Goal: Complete application form

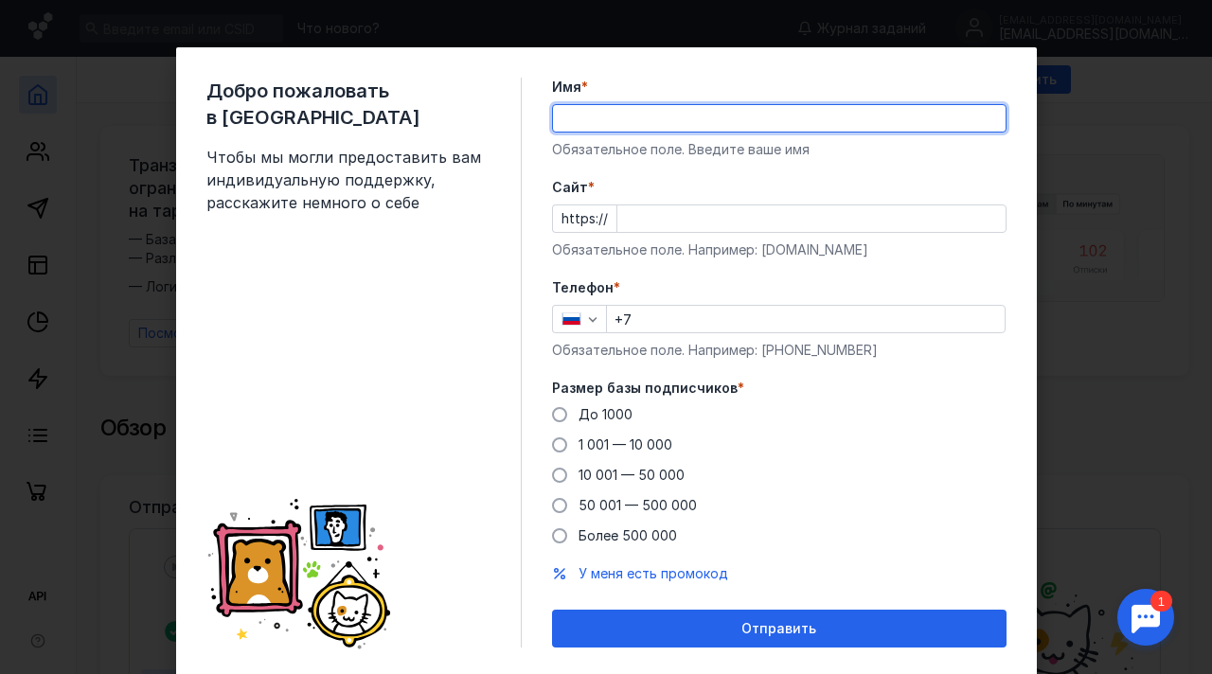
click at [592, 119] on input "Имя *" at bounding box center [779, 118] width 453 height 27
type input "D"
type input "[PERSON_NAME]"
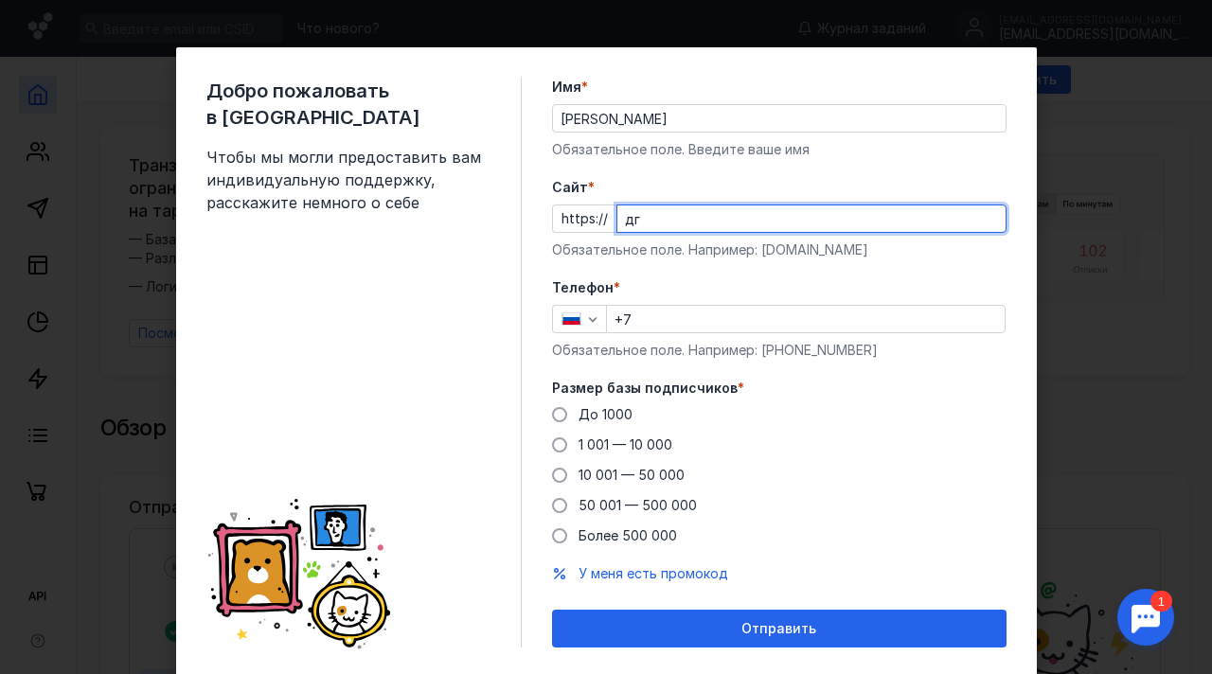
type input "д"
type input "[DOMAIN_NAME]"
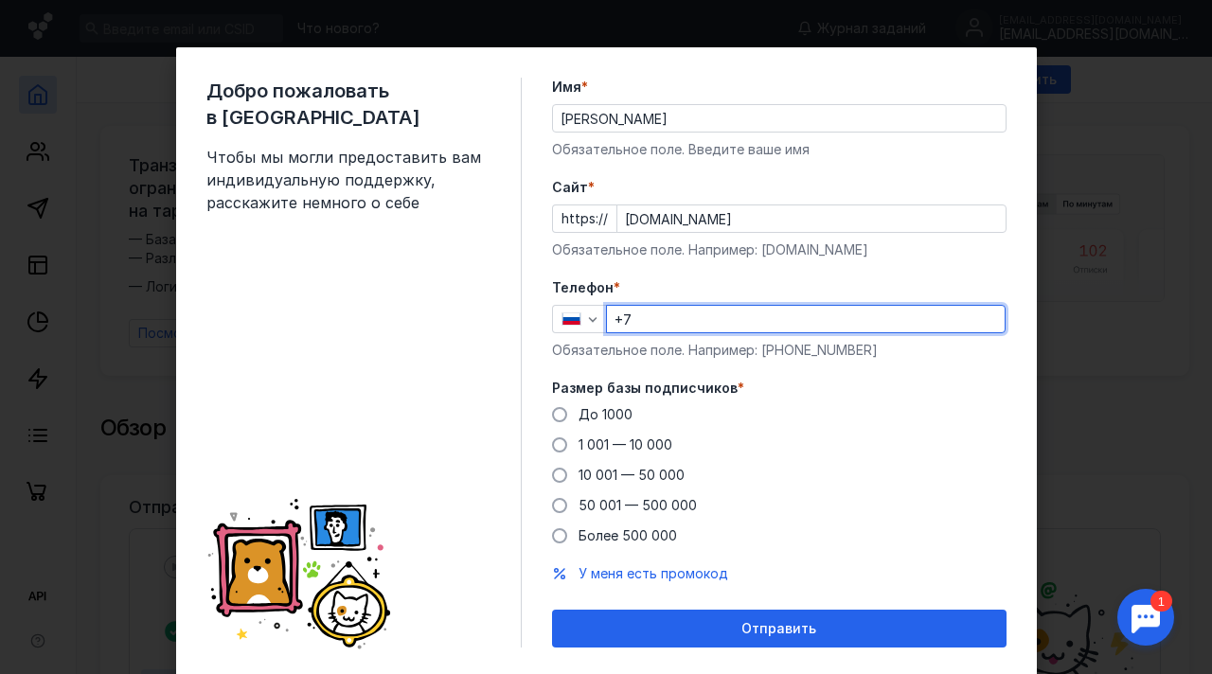
click at [652, 312] on input "+7" at bounding box center [806, 319] width 398 height 27
type input "[PHONE_NUMBER]"
click at [567, 417] on label "До 1000" at bounding box center [592, 414] width 80 height 19
click at [0, 0] on input "До 1000" at bounding box center [0, 0] width 0 height 0
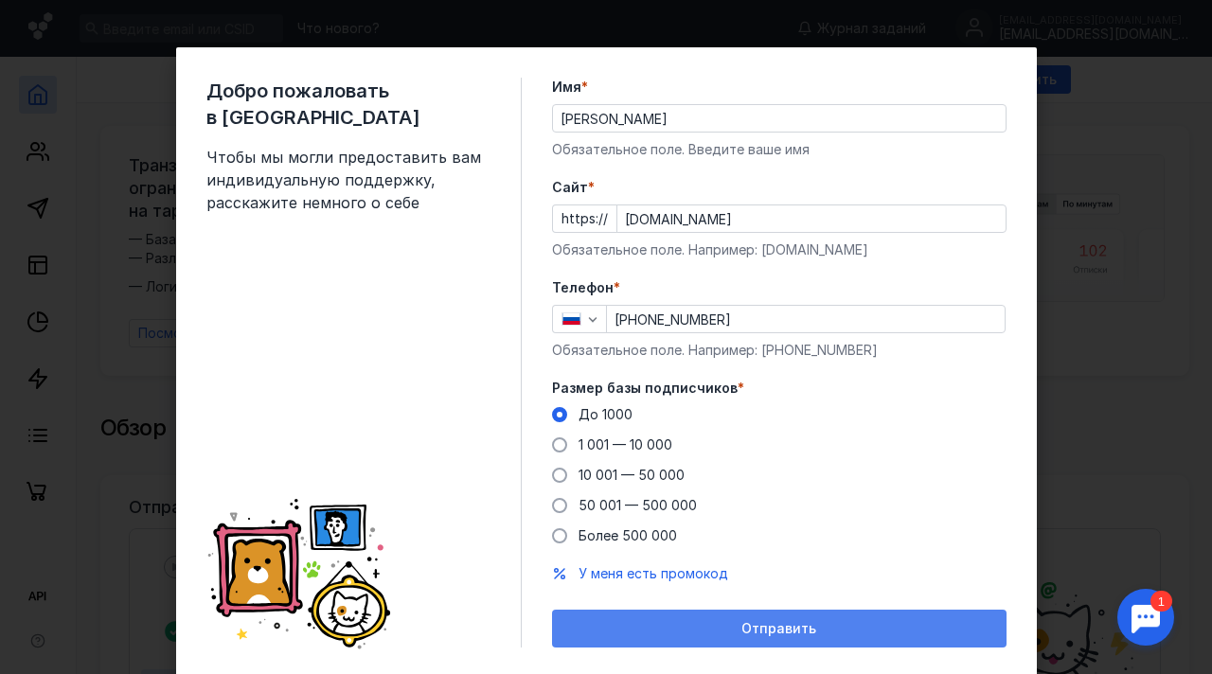
click at [688, 626] on div "Отправить" at bounding box center [780, 629] width 436 height 16
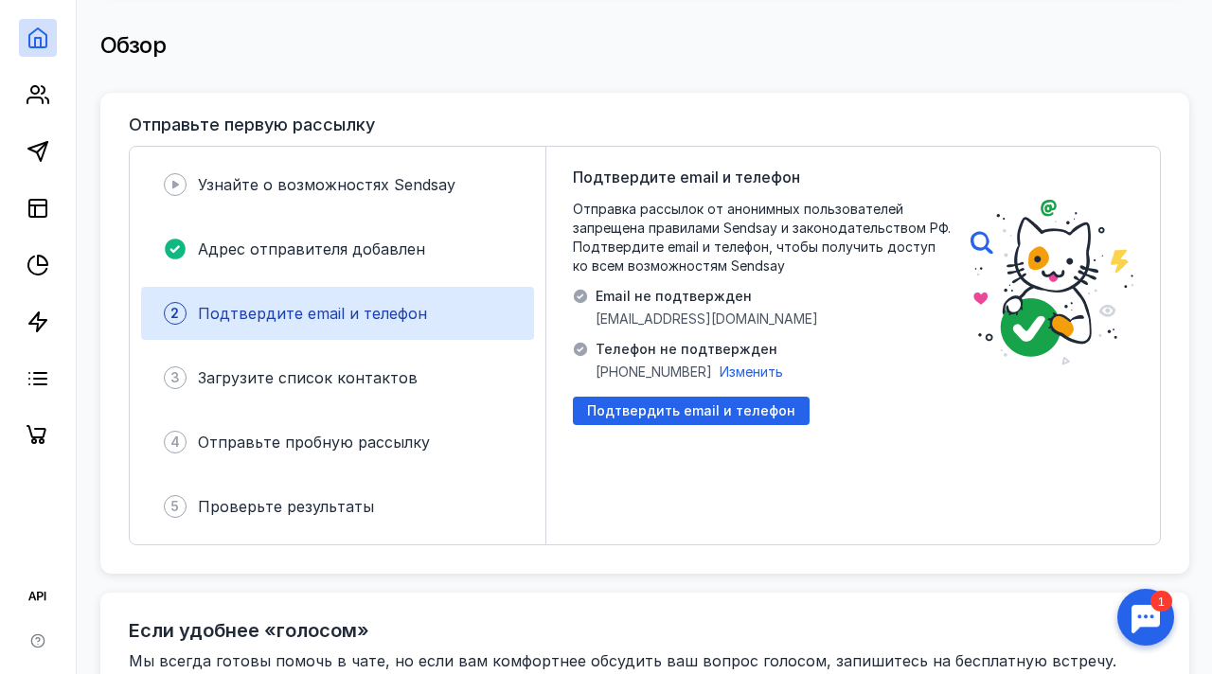
scroll to position [388, 0]
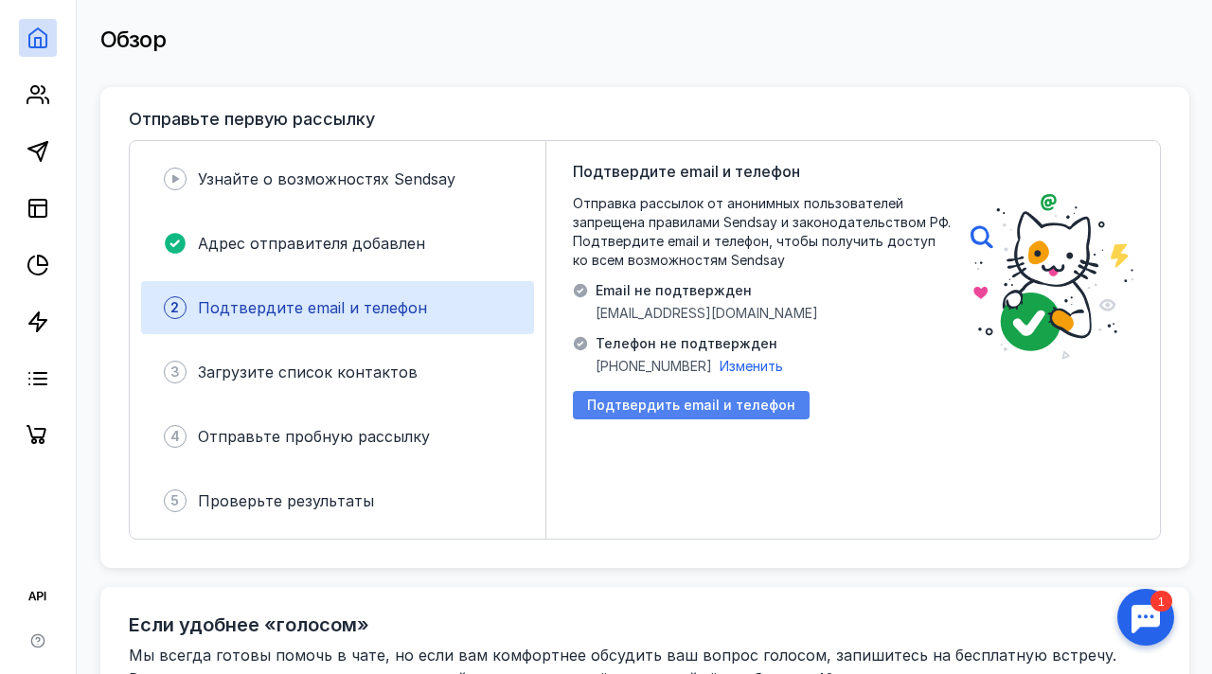
click at [661, 401] on span "Подтвердить email и телефон" at bounding box center [691, 406] width 208 height 16
